Goal: Task Accomplishment & Management: Use online tool/utility

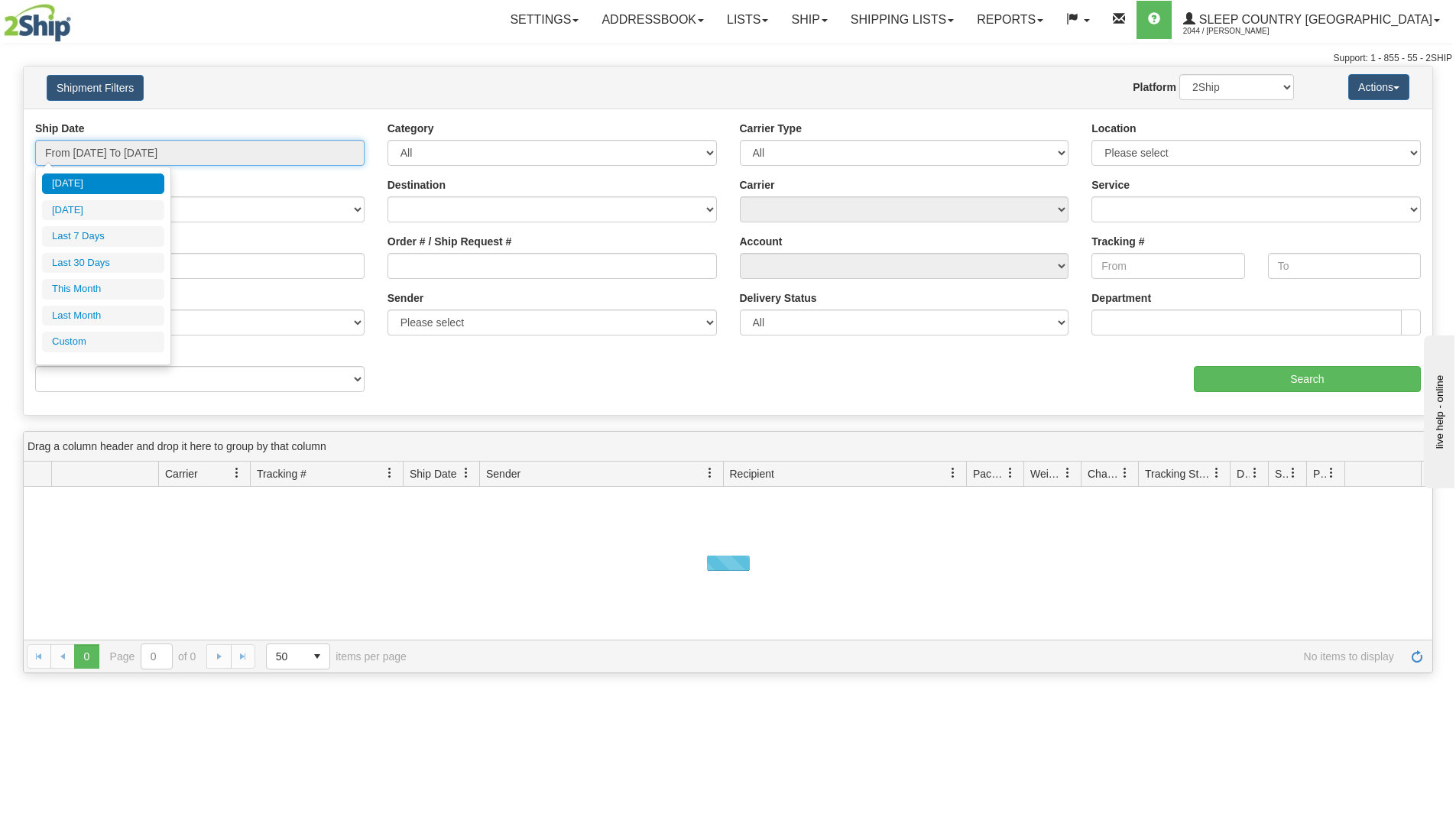
click at [221, 155] on input "From [DATE] To [DATE]" at bounding box center [200, 153] width 330 height 26
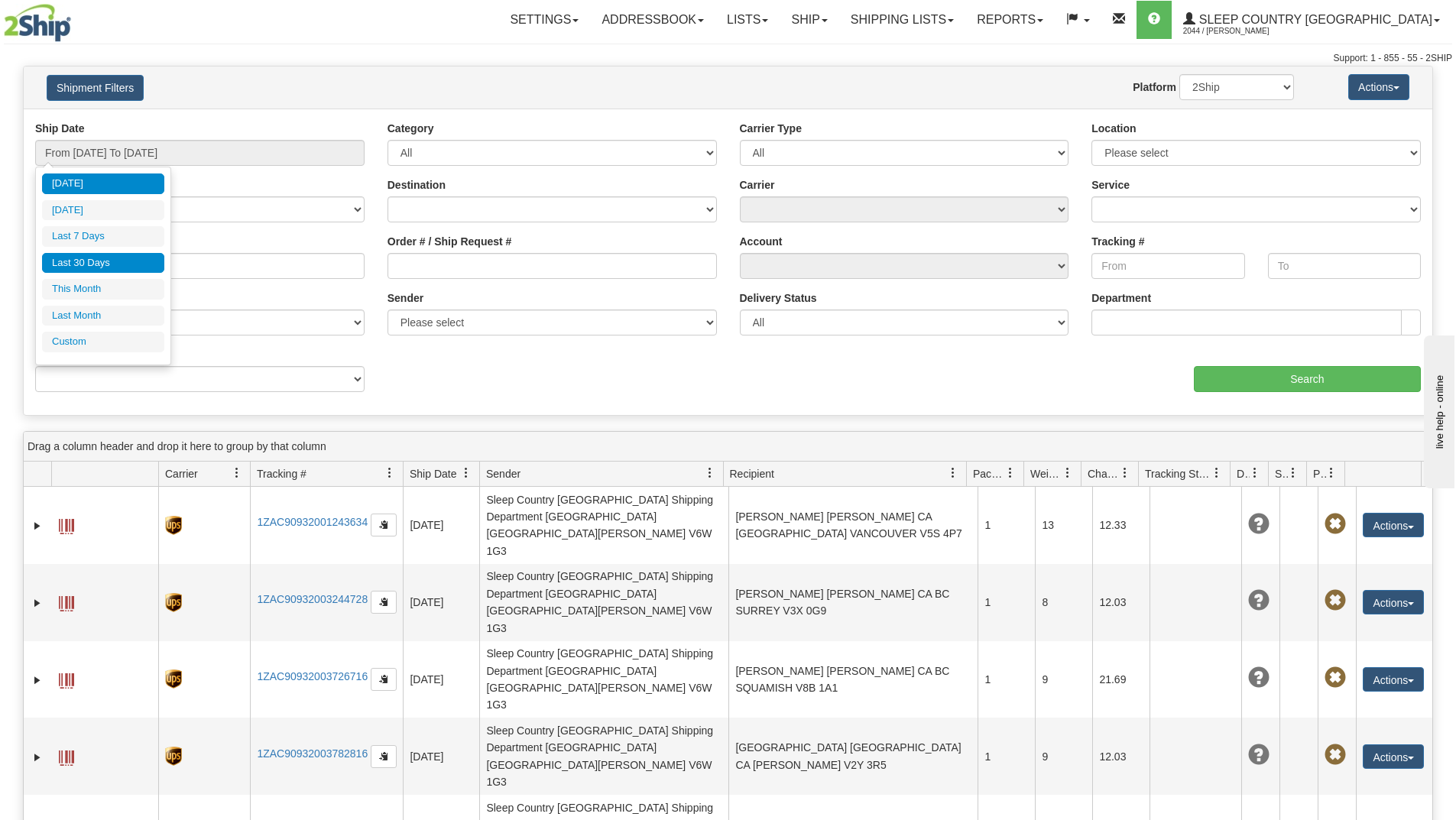
click at [86, 266] on li "Last 30 Days" at bounding box center [103, 263] width 122 height 21
type input "From [DATE] To [DATE]"
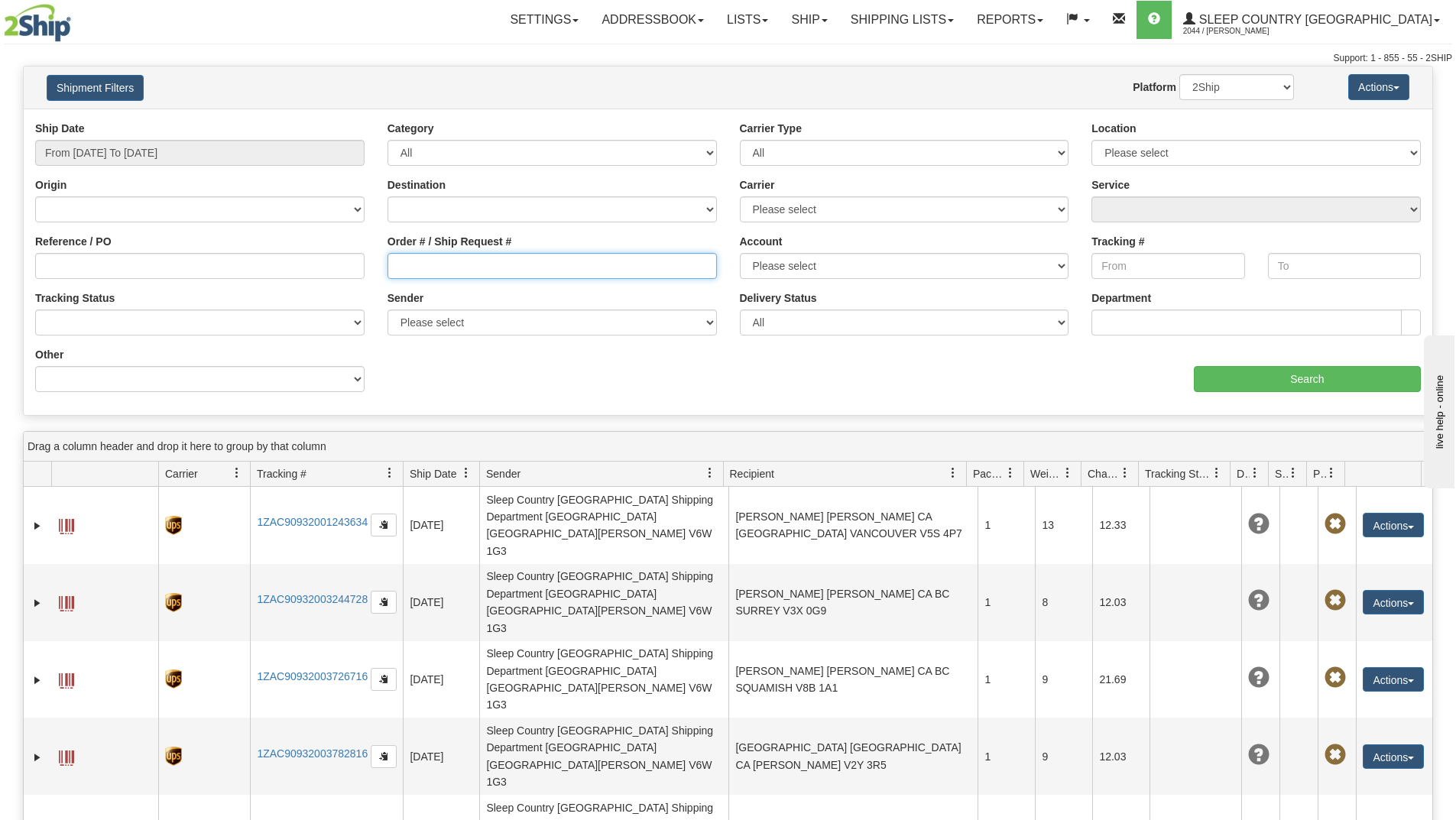
click at [502, 270] on input "Order # / Ship Request #" at bounding box center [552, 266] width 330 height 26
paste input "9002I119822"
type input "9002I119822"
click at [1226, 377] on input "Search" at bounding box center [1307, 379] width 227 height 26
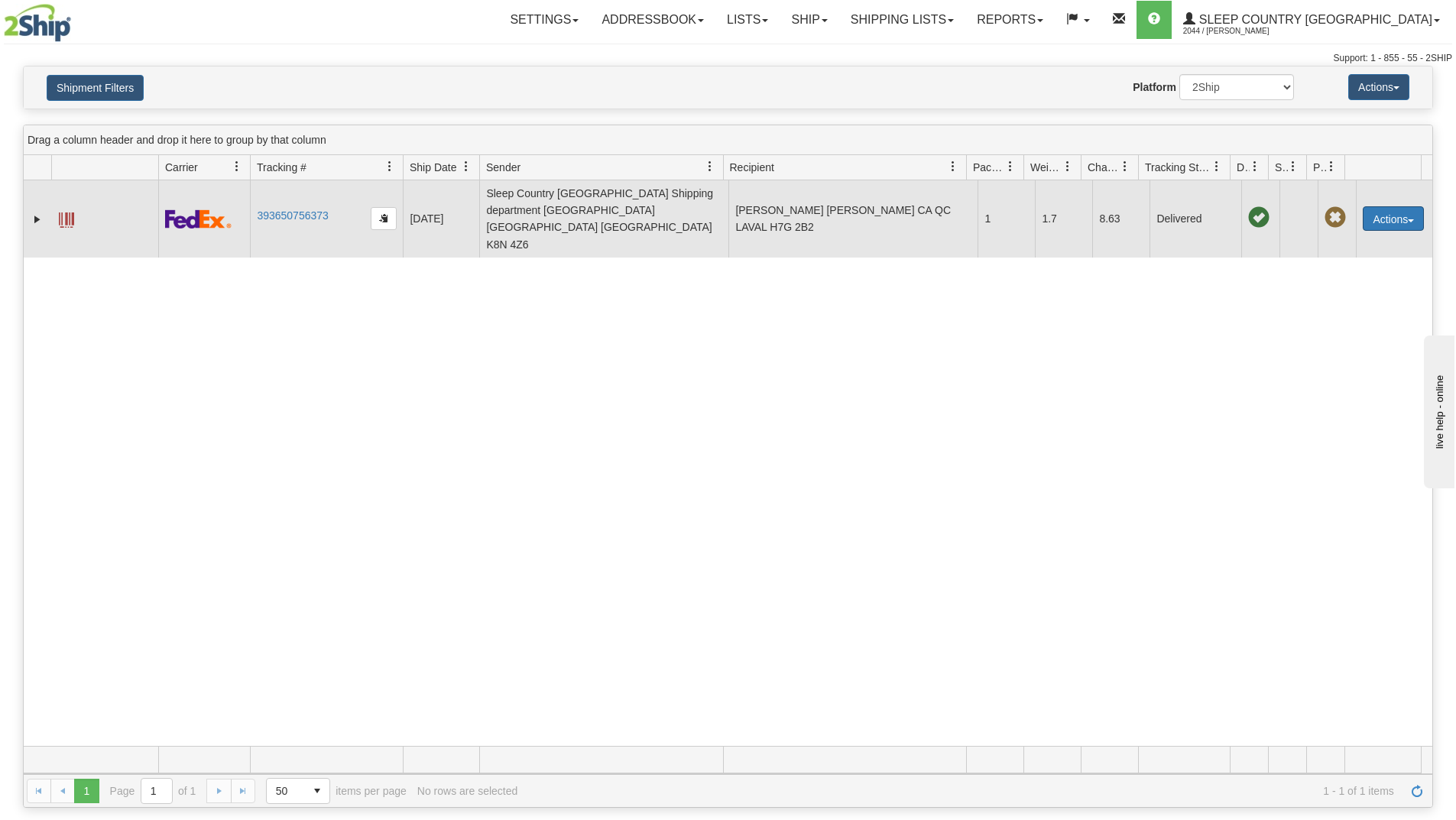
click at [1407, 220] on span "button" at bounding box center [1410, 221] width 6 height 3
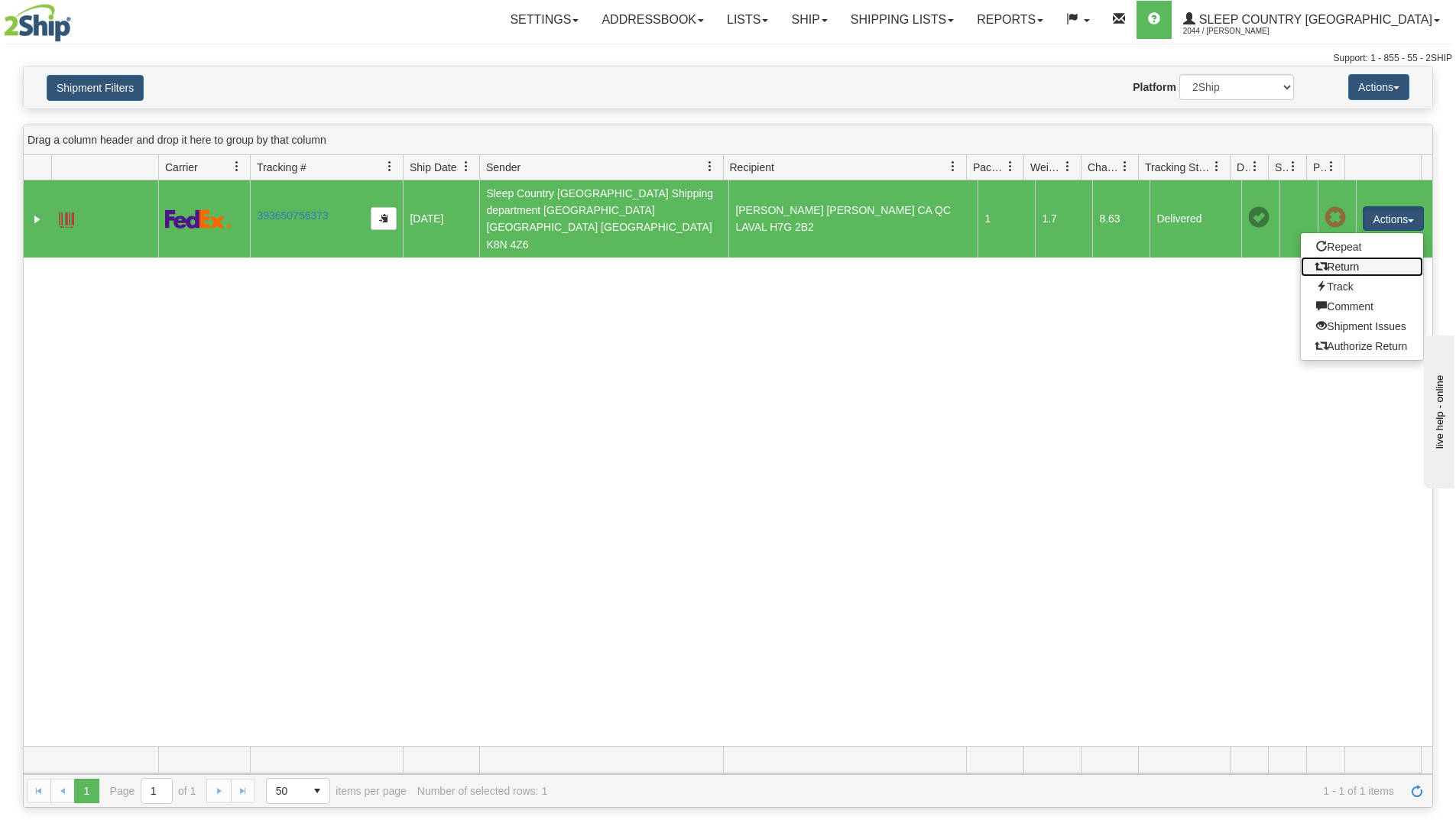
click at [1318, 257] on link "Return" at bounding box center [1361, 266] width 122 height 20
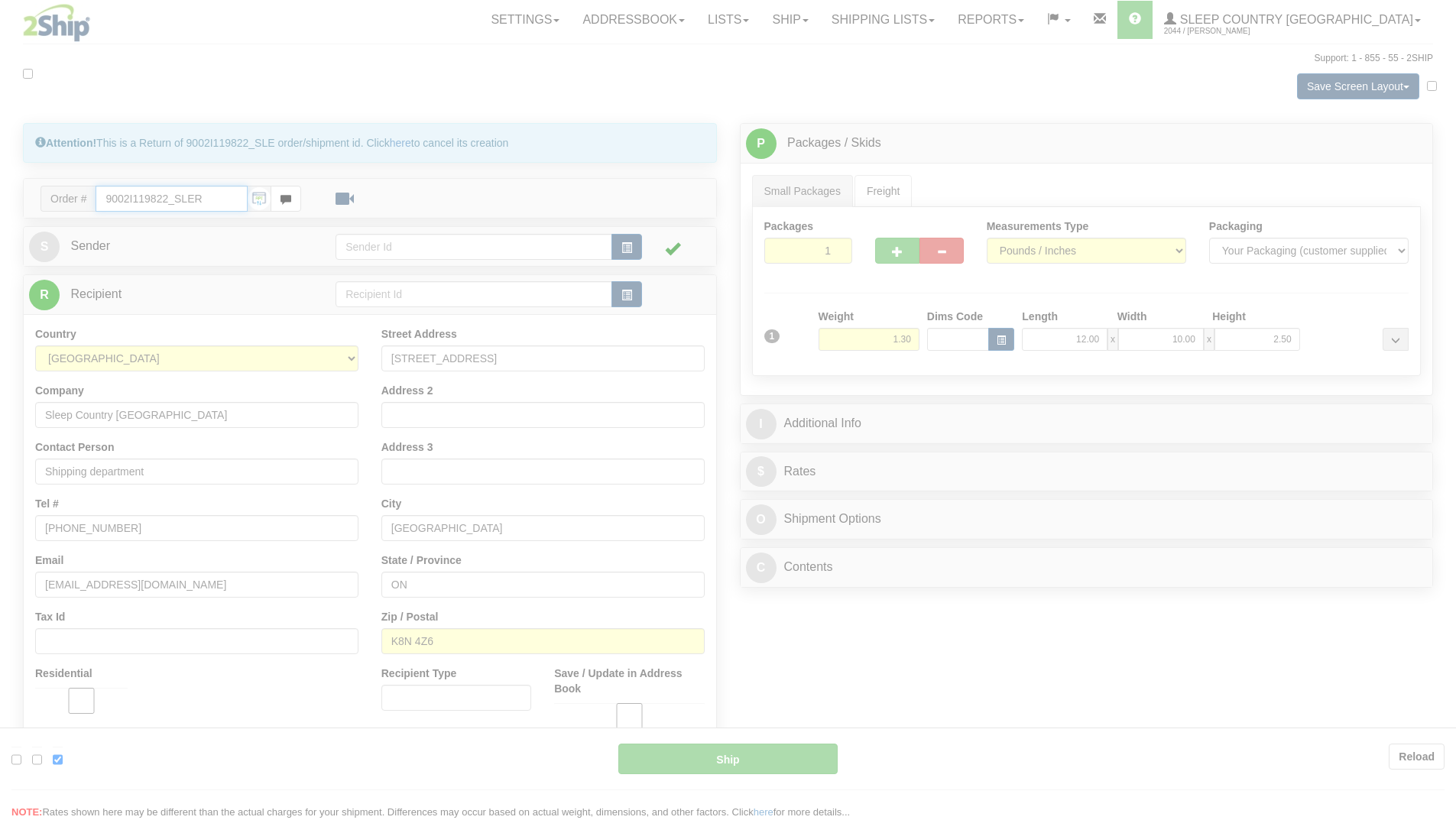
type input "92"
type input "17:32"
type input "16:00"
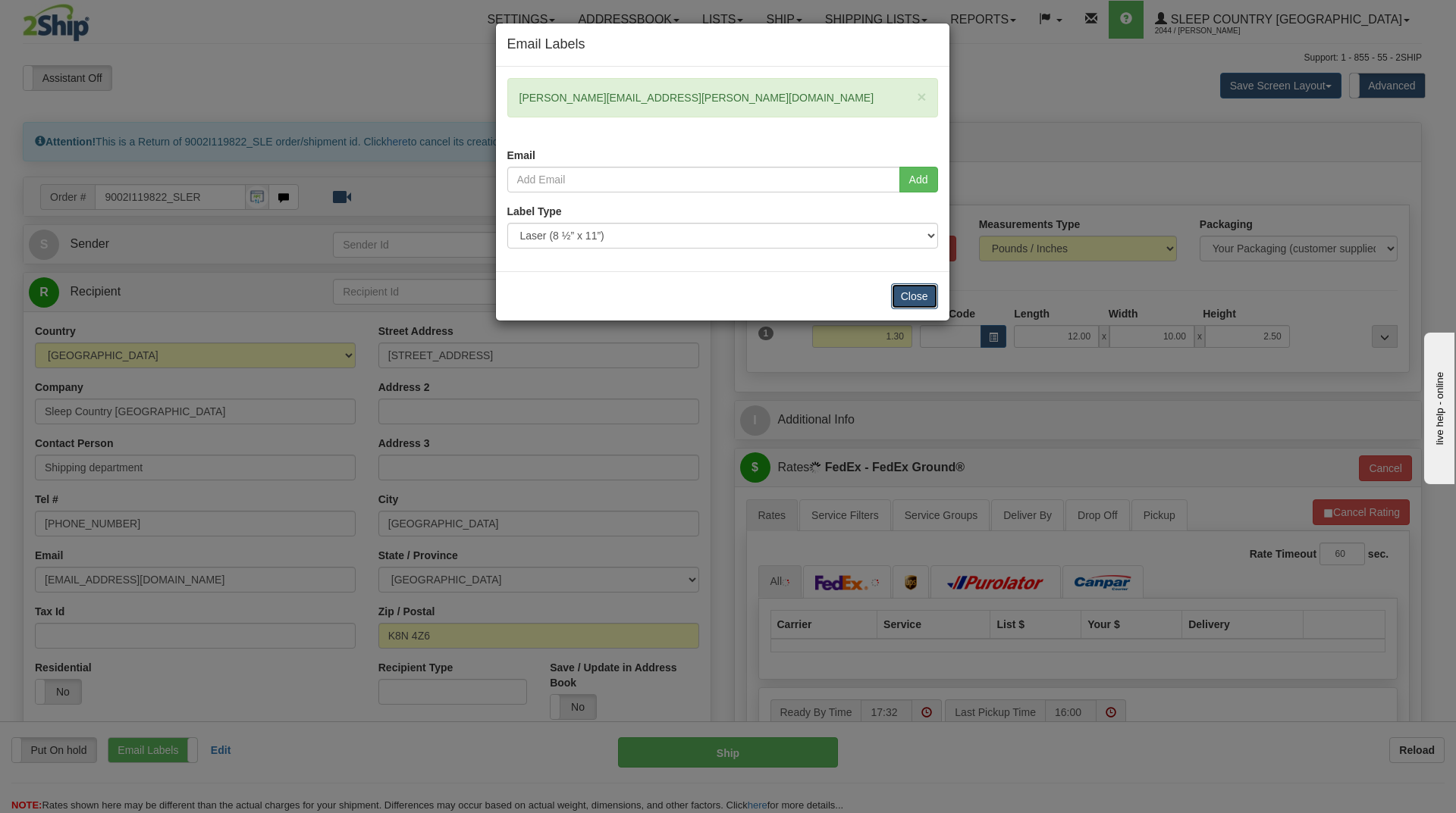
click at [915, 298] on button "Close" at bounding box center [914, 297] width 47 height 26
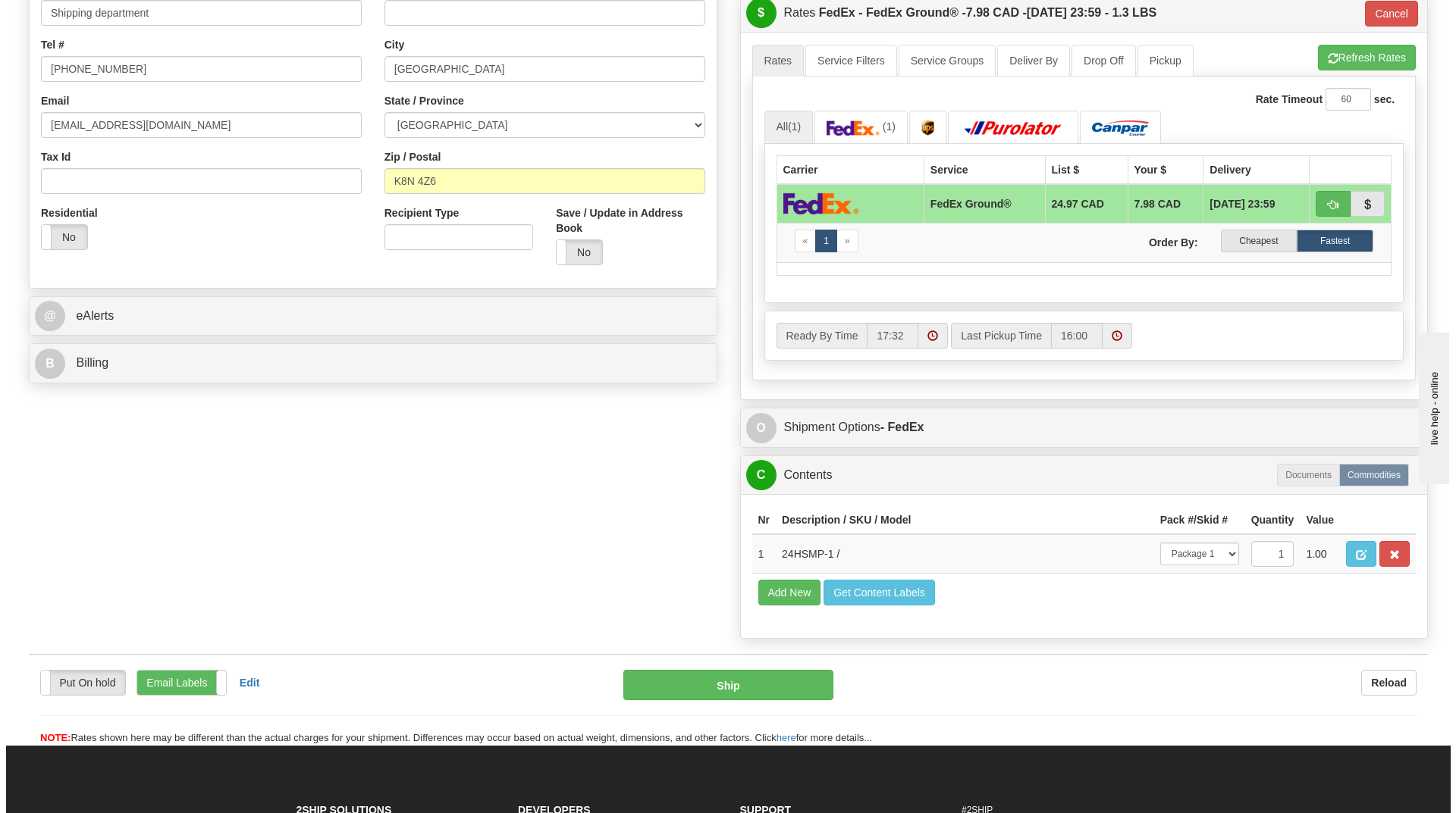
scroll to position [702, 0]
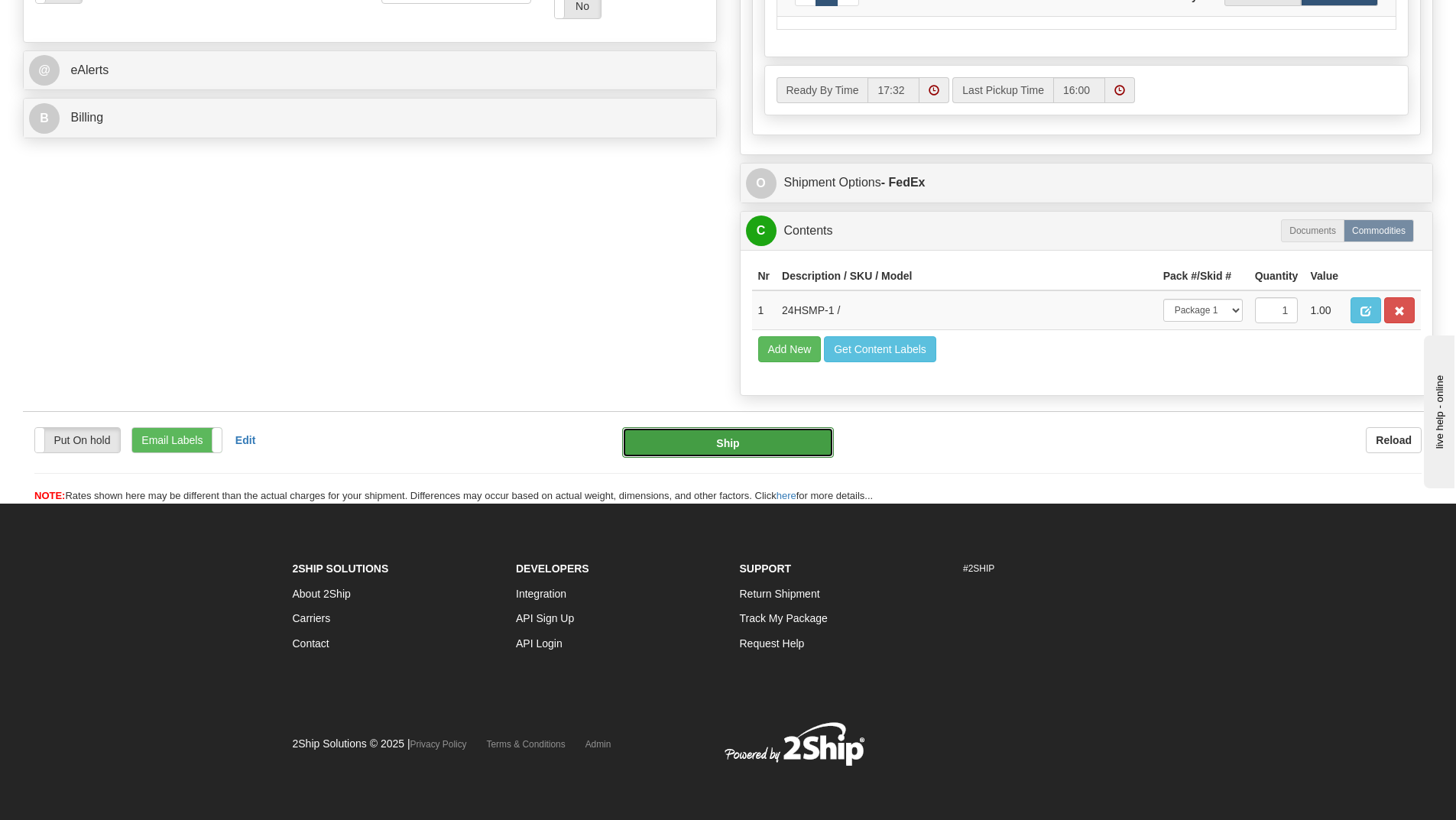
click at [733, 447] on button "Ship" at bounding box center [728, 442] width 211 height 30
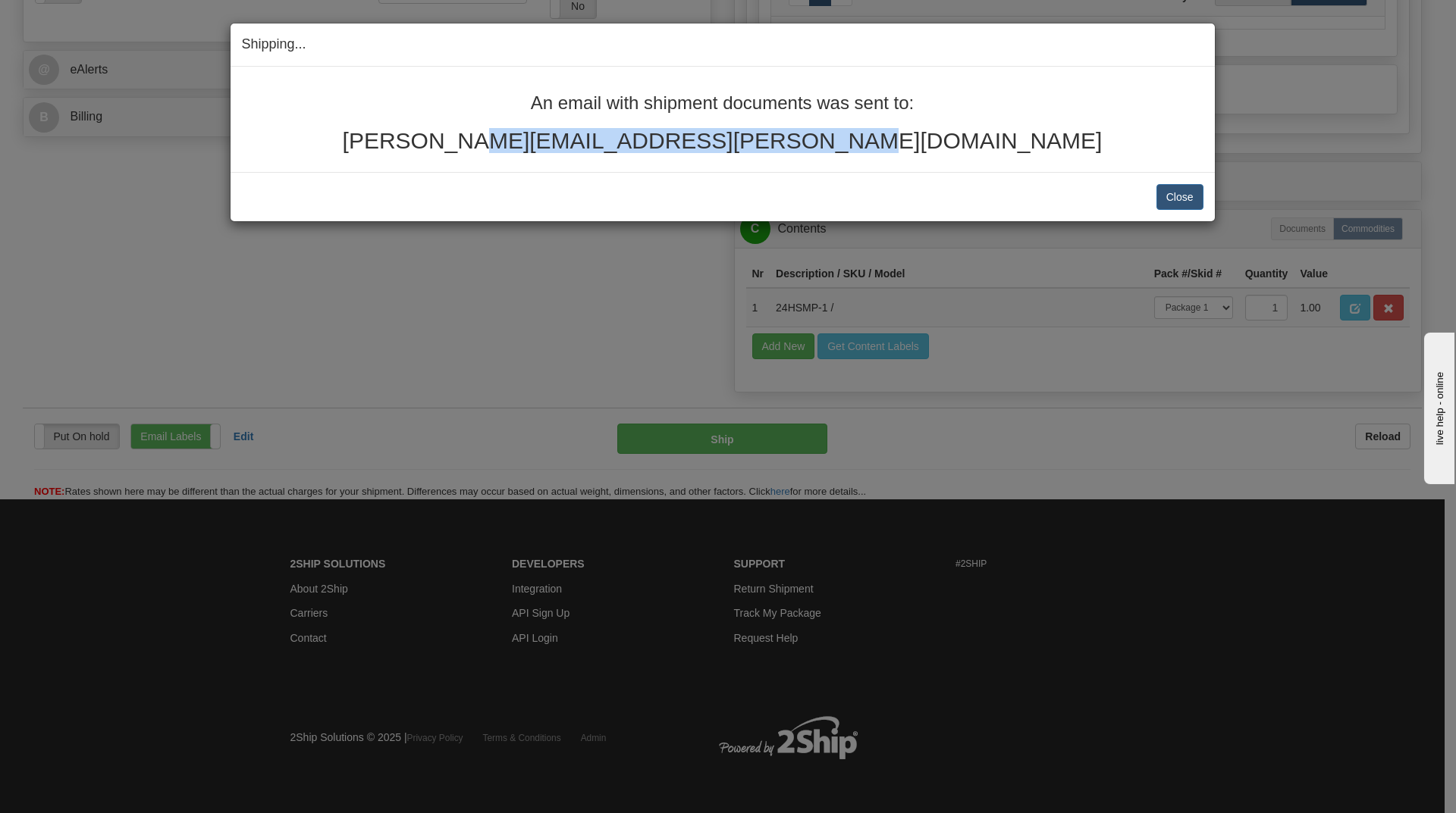
drag, startPoint x: 565, startPoint y: 144, endPoint x: 877, endPoint y: 135, distance: 312.1
click at [877, 135] on h2 "beatrice.villemaire@hotmail.com" at bounding box center [723, 140] width 962 height 25
click at [883, 136] on h2 "beatrice.villemaire@hotmail.com" at bounding box center [723, 140] width 962 height 25
click at [898, 137] on h2 "beatrice.villemaire@hotmail.com" at bounding box center [723, 140] width 962 height 25
click at [893, 138] on h2 "beatrice.villemaire@hotmail.com" at bounding box center [723, 140] width 962 height 25
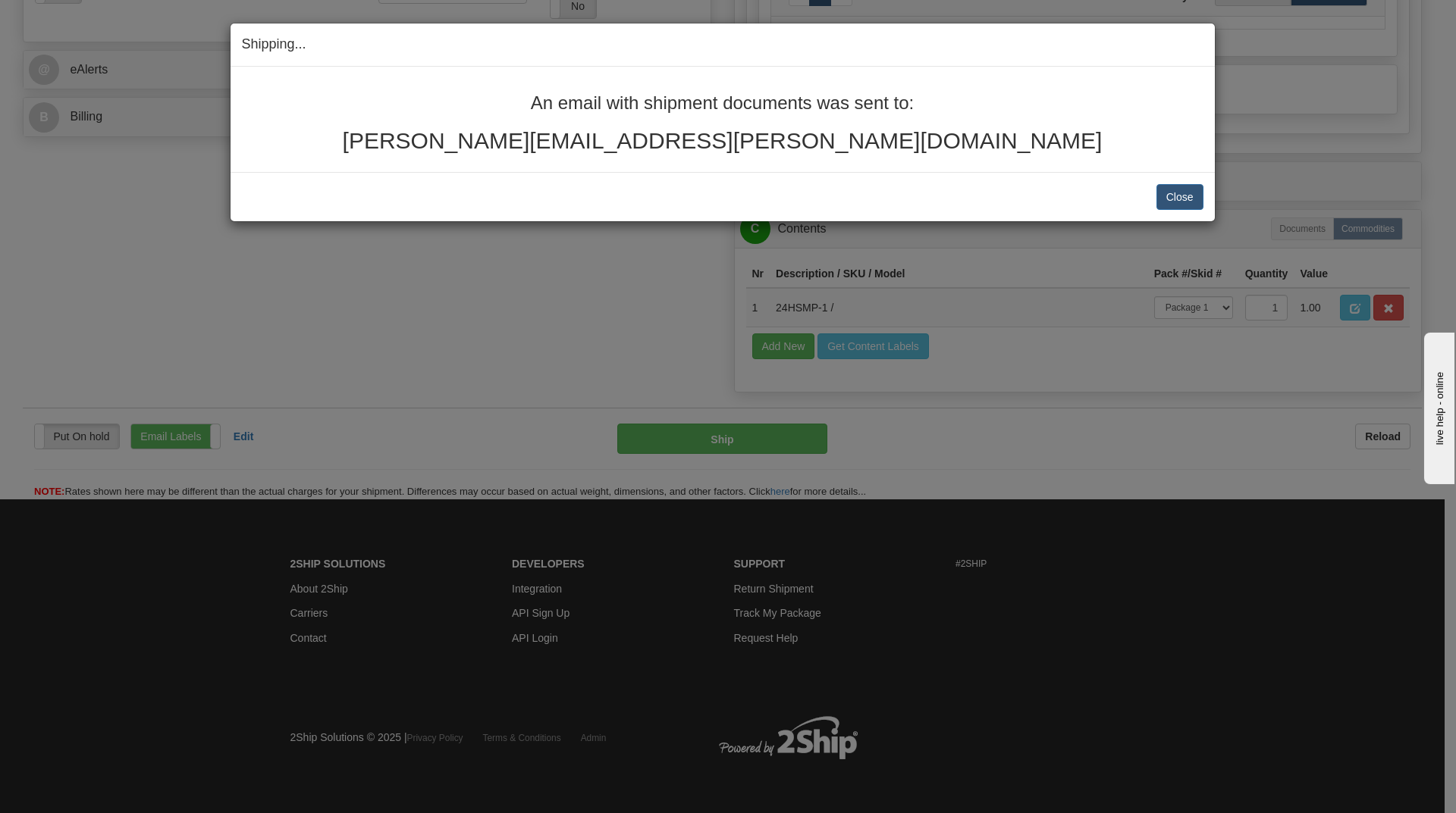
click at [636, 145] on h2 "beatrice.villemaire@hotmail.com" at bounding box center [723, 140] width 962 height 25
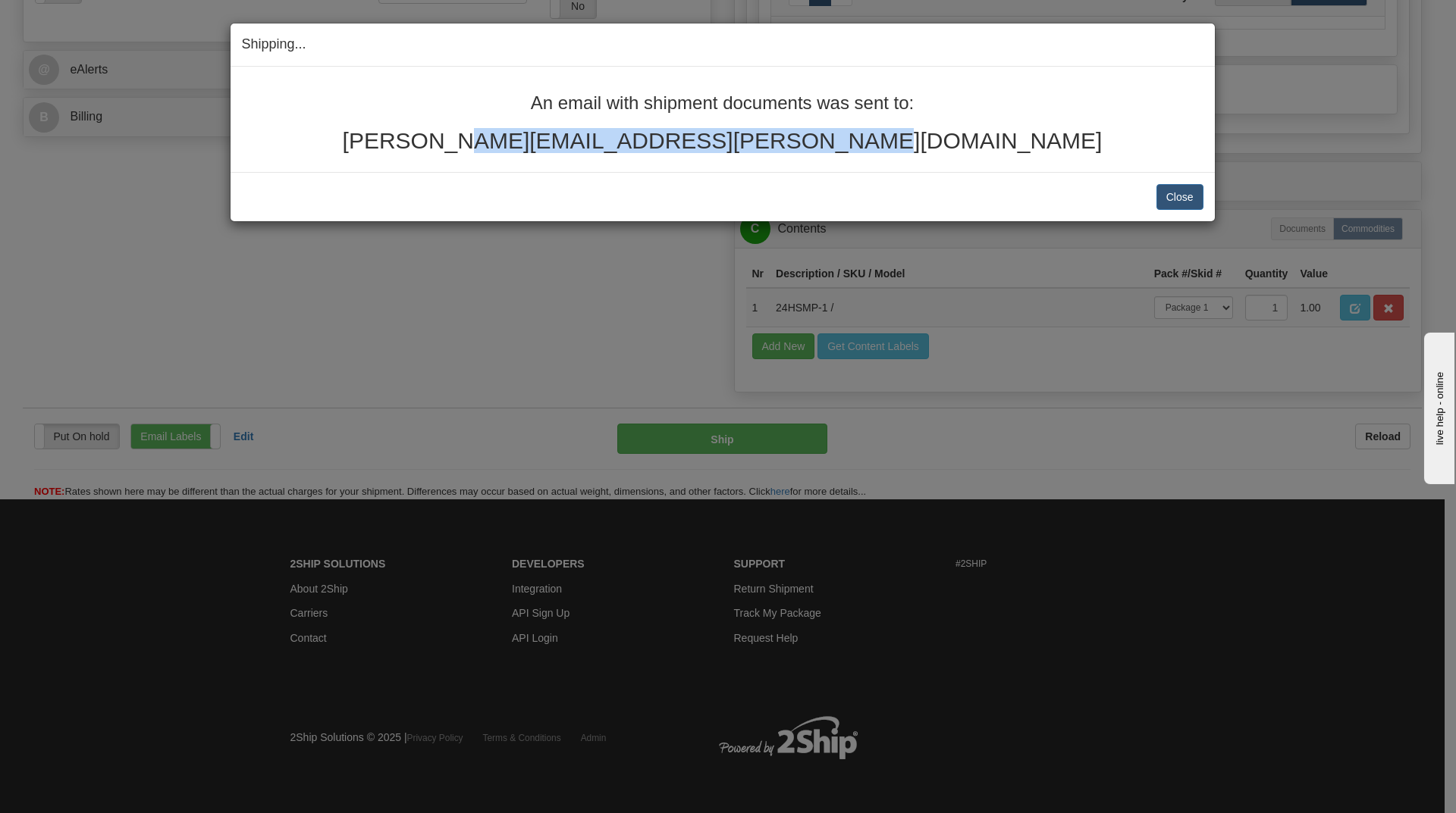
drag, startPoint x: 553, startPoint y: 139, endPoint x: 899, endPoint y: 140, distance: 346.0
click at [899, 140] on h2 "beatrice.villemaire@hotmail.com" at bounding box center [723, 140] width 962 height 25
copy h2 "beatrice.villemaire@hotmail.com"
